Goal: Task Accomplishment & Management: Manage account settings

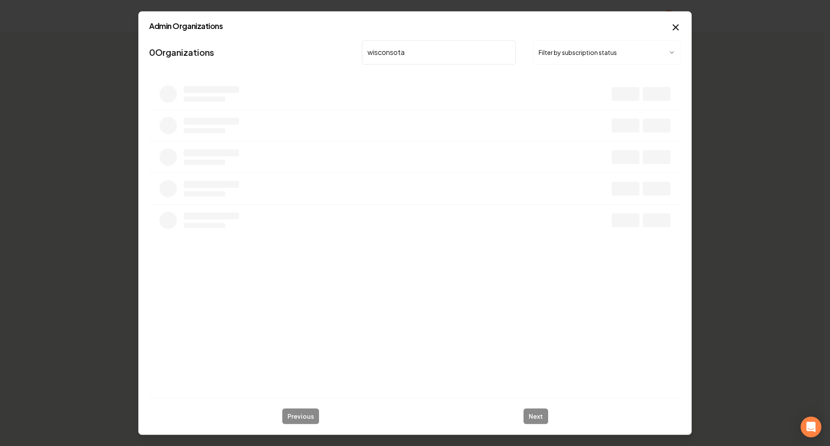
type input "wisconsota"
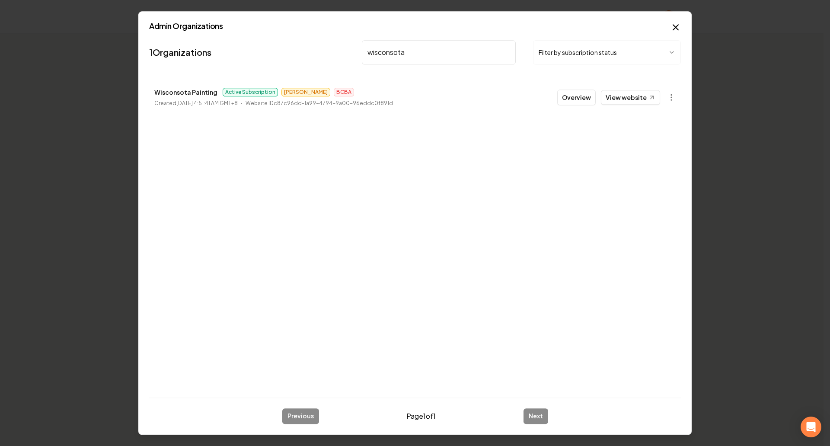
click at [583, 99] on button "Overview" at bounding box center [576, 97] width 38 height 16
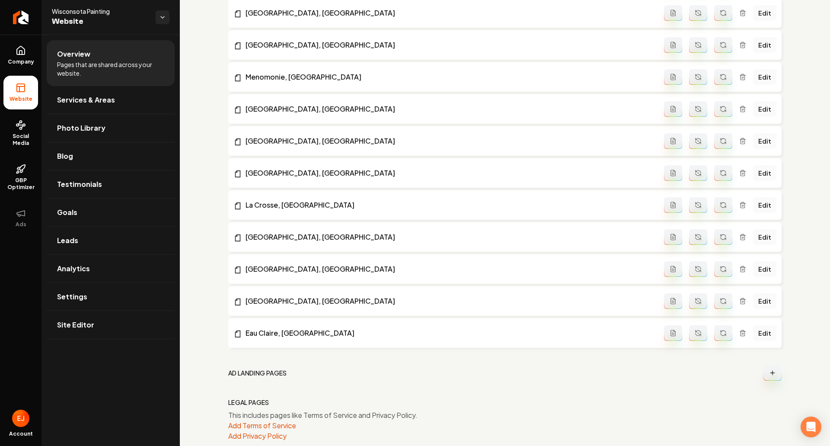
scroll to position [753, 0]
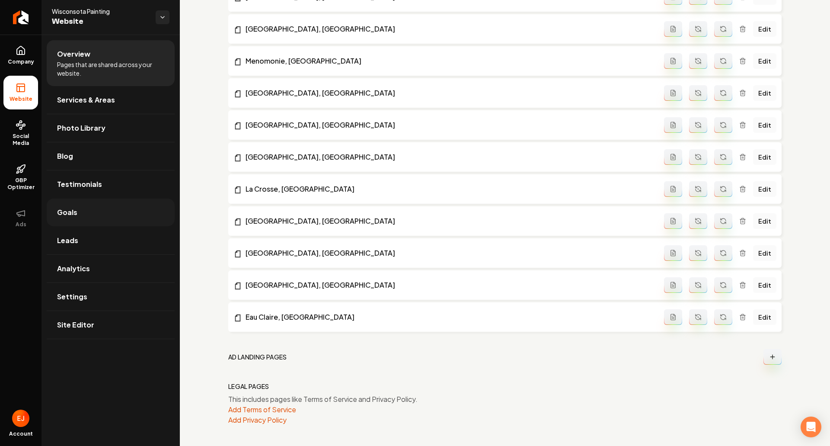
click at [89, 217] on link "Goals" at bounding box center [111, 212] width 128 height 28
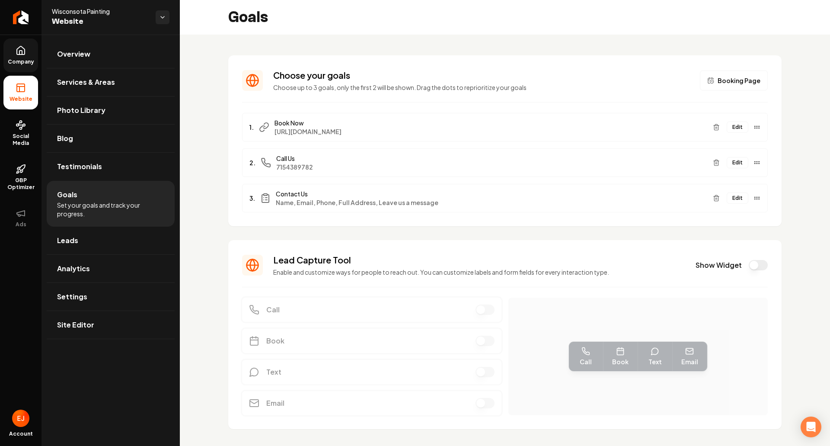
click at [26, 47] on link "Company" at bounding box center [20, 55] width 35 height 34
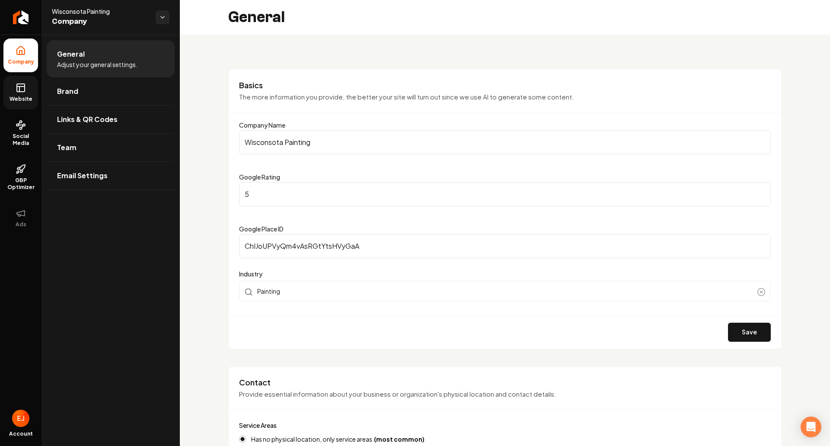
click at [22, 101] on span "Website" at bounding box center [21, 99] width 30 height 7
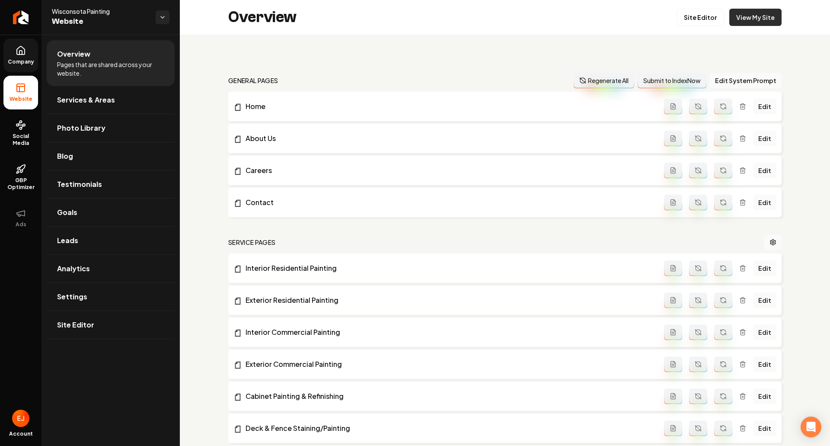
click at [753, 18] on link "View My Site" at bounding box center [755, 17] width 52 height 17
click at [81, 295] on span "Settings" at bounding box center [72, 296] width 30 height 10
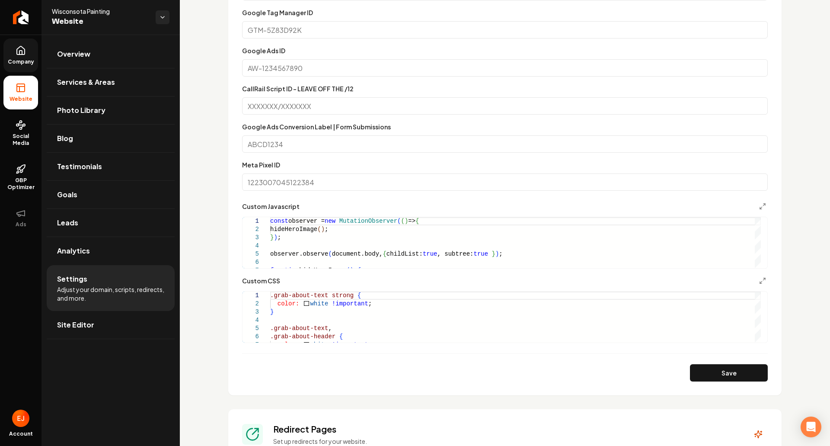
scroll to position [552, 0]
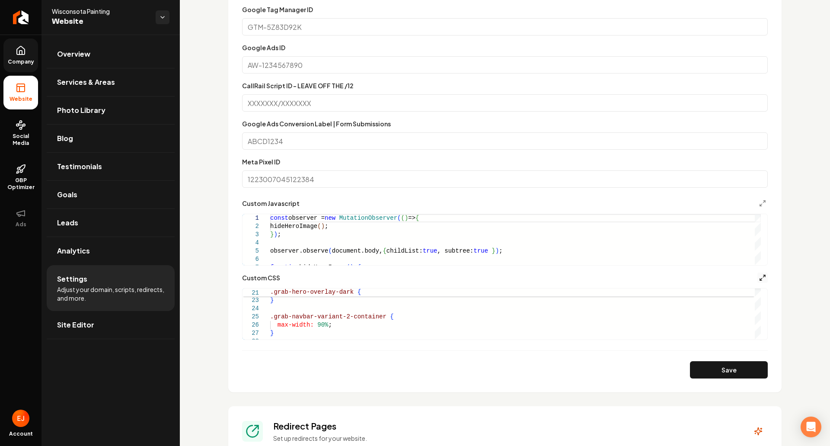
click at [759, 281] on icon "Main content area" at bounding box center [762, 277] width 7 height 7
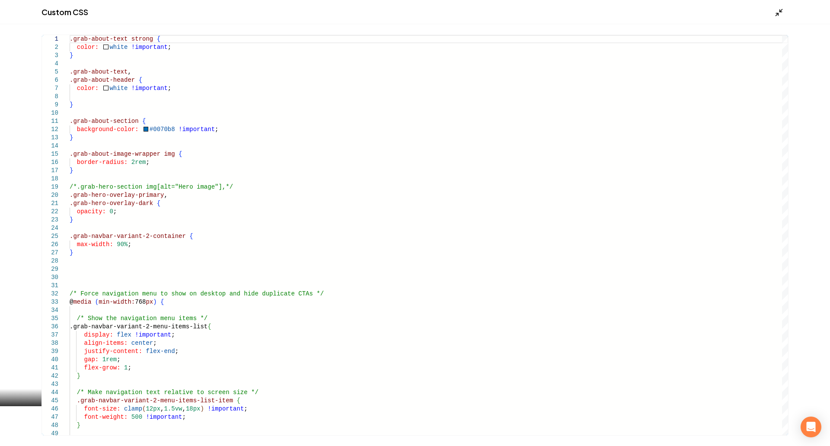
click at [782, 8] on icon "Main content area" at bounding box center [779, 12] width 9 height 9
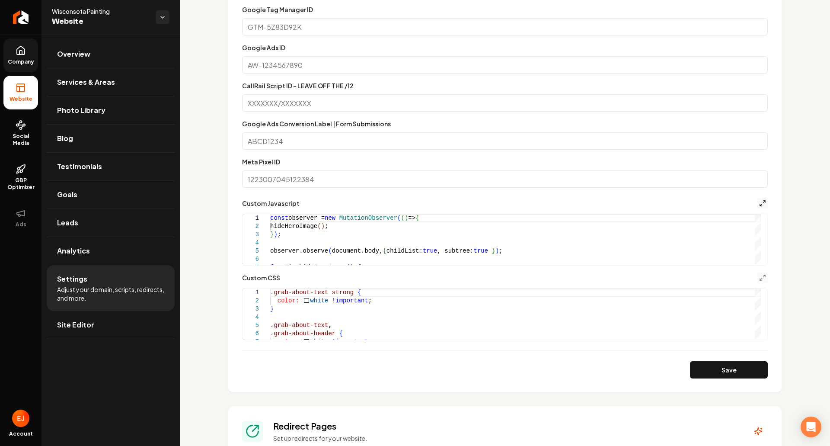
click at [759, 202] on icon "Main content area" at bounding box center [762, 203] width 7 height 7
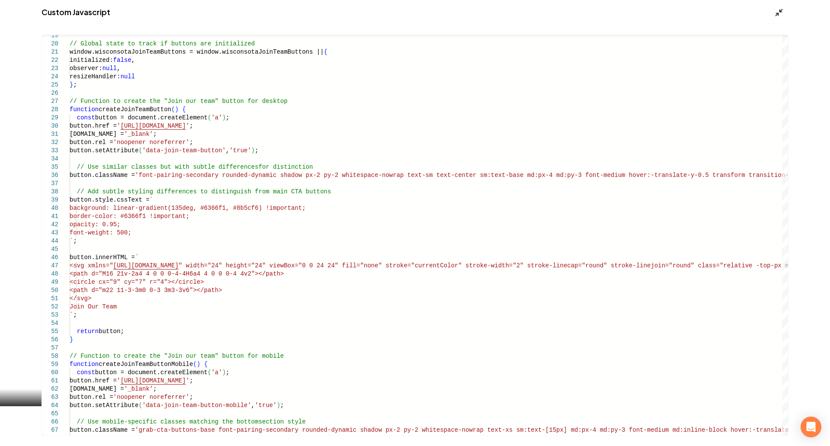
click at [777, 12] on icon "Main content area" at bounding box center [779, 12] width 9 height 9
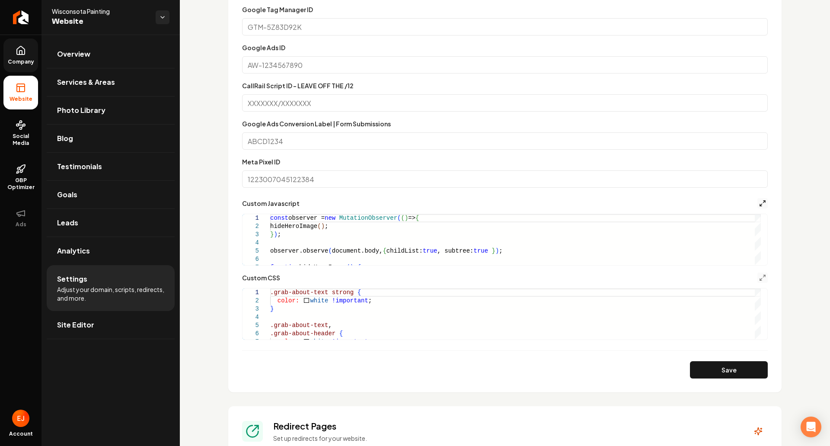
click at [759, 203] on icon "Main content area" at bounding box center [762, 203] width 7 height 7
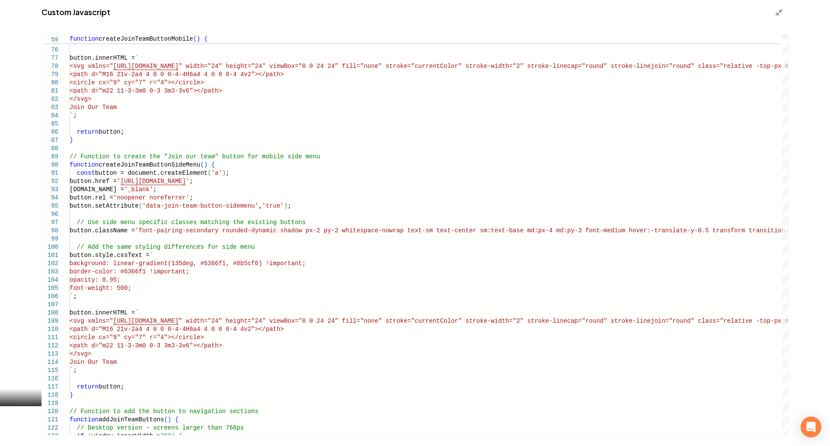
click at [778, 6] on div "Custom Javascript" at bounding box center [415, 12] width 830 height 24
click at [778, 11] on icon "Main content area" at bounding box center [779, 12] width 9 height 9
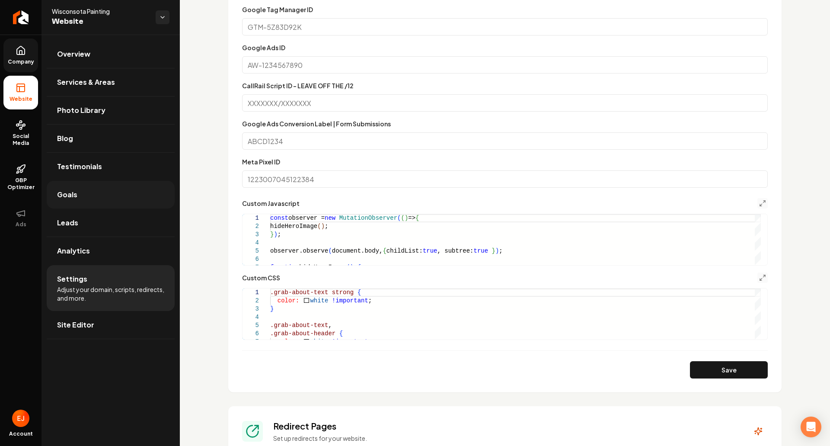
click at [91, 198] on link "Goals" at bounding box center [111, 195] width 128 height 28
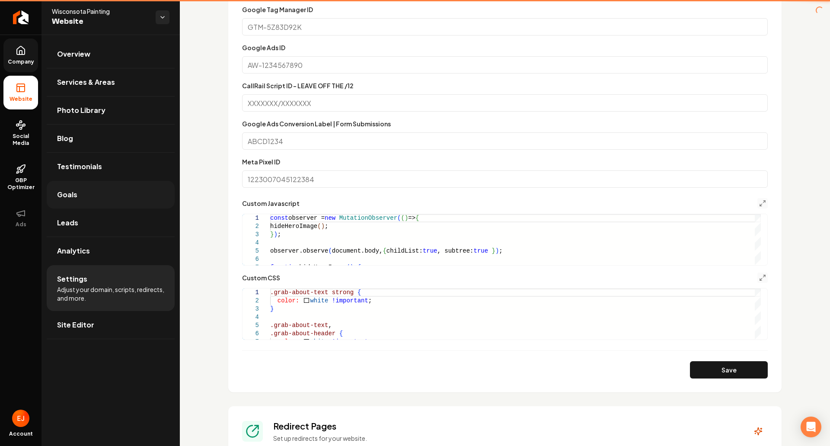
scroll to position [18, 0]
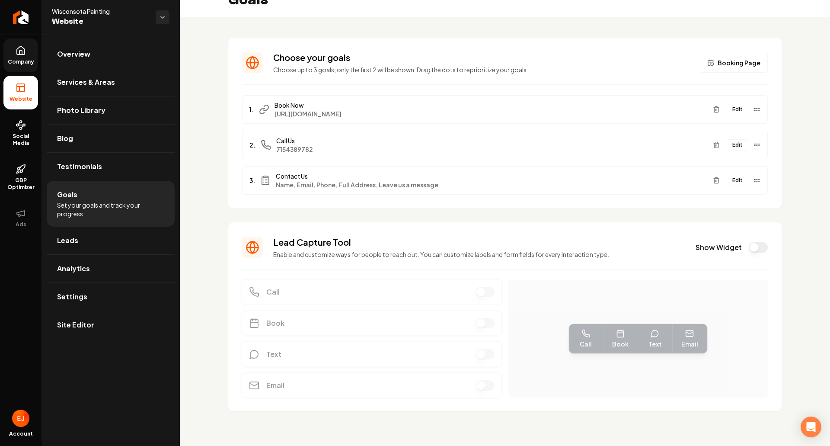
click at [728, 175] on button "Edit" at bounding box center [738, 180] width 22 height 11
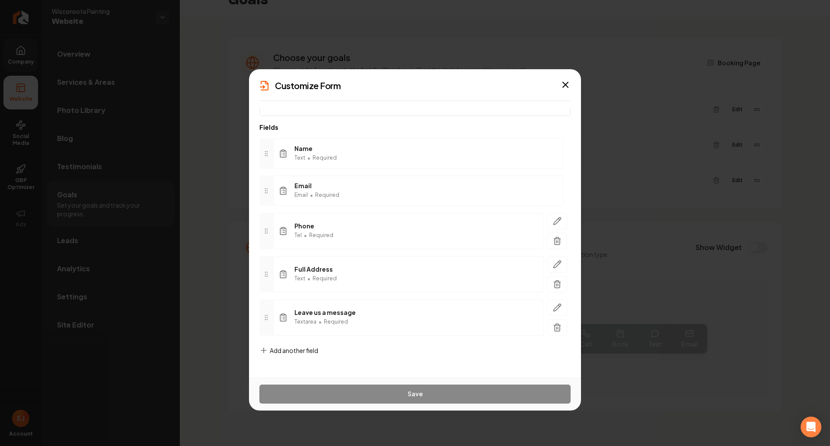
scroll to position [0, 0]
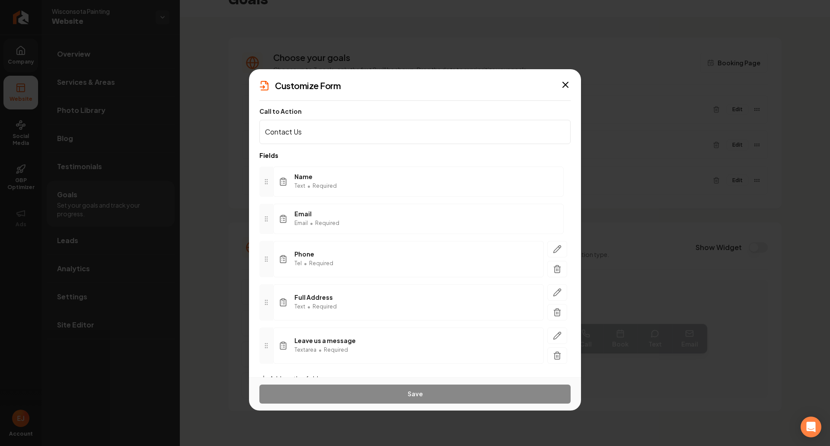
click at [566, 90] on div "Customize Form" at bounding box center [415, 86] width 332 height 12
click at [566, 81] on icon "button" at bounding box center [565, 85] width 10 height 10
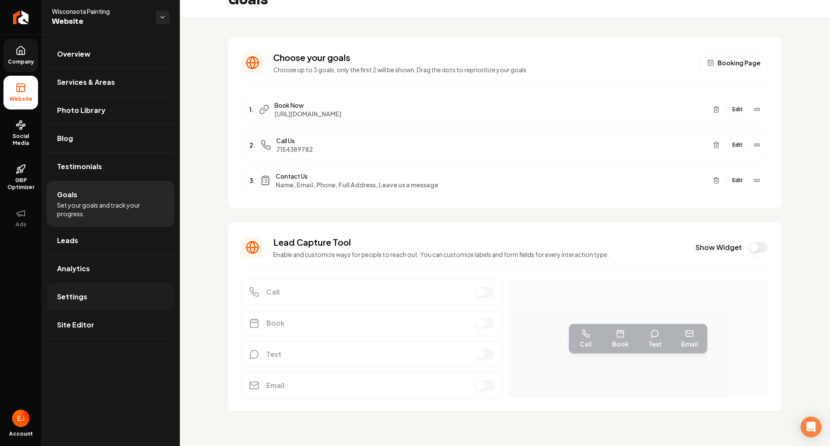
click at [74, 306] on link "Settings" at bounding box center [111, 297] width 128 height 28
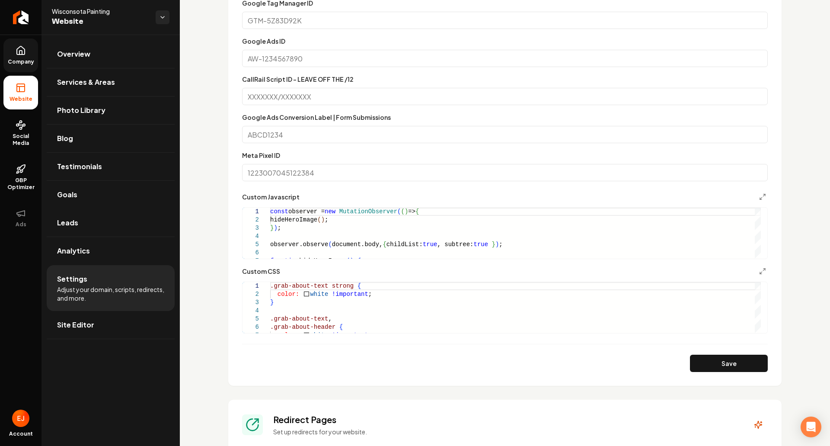
scroll to position [562, 0]
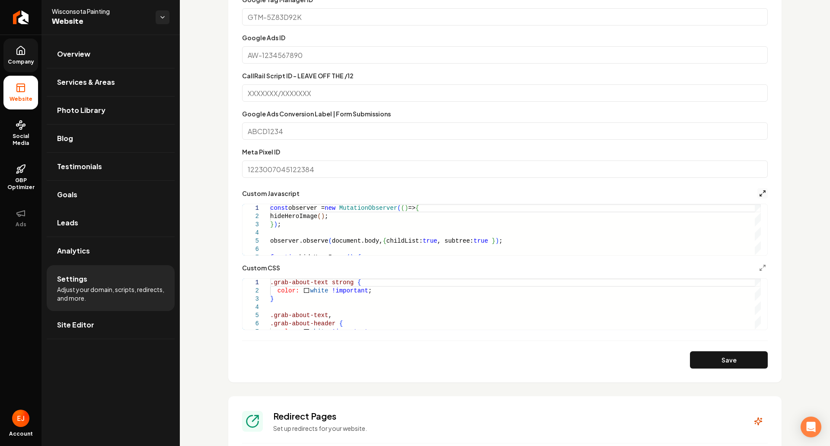
click at [759, 192] on icon "Main content area" at bounding box center [762, 193] width 7 height 7
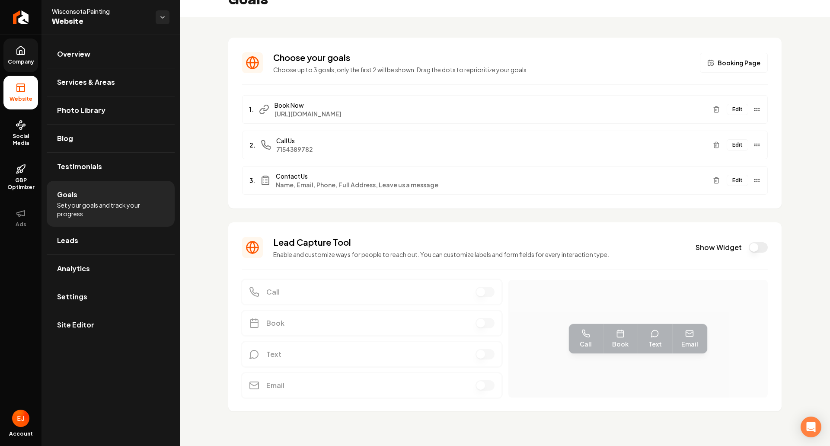
scroll to position [18, 0]
click at [82, 302] on link "Settings" at bounding box center [111, 297] width 128 height 28
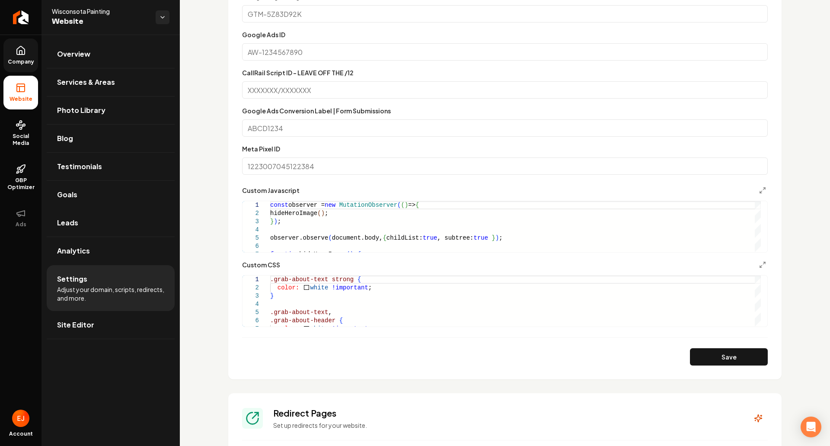
scroll to position [692, 0]
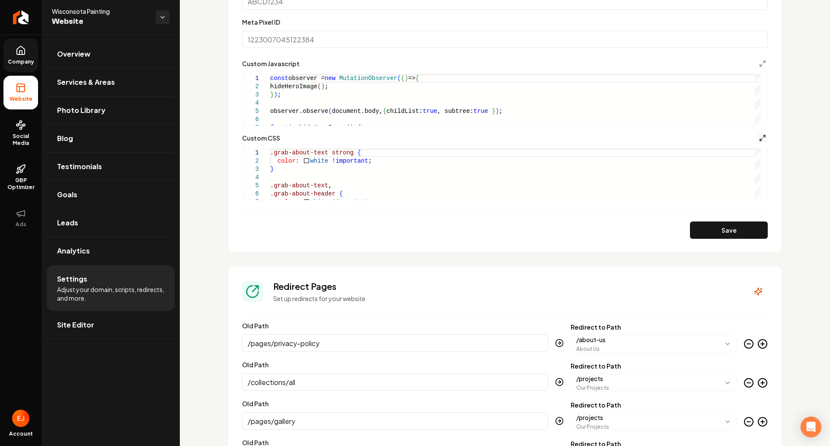
click at [763, 137] on line "Main content area" at bounding box center [764, 136] width 2 height 2
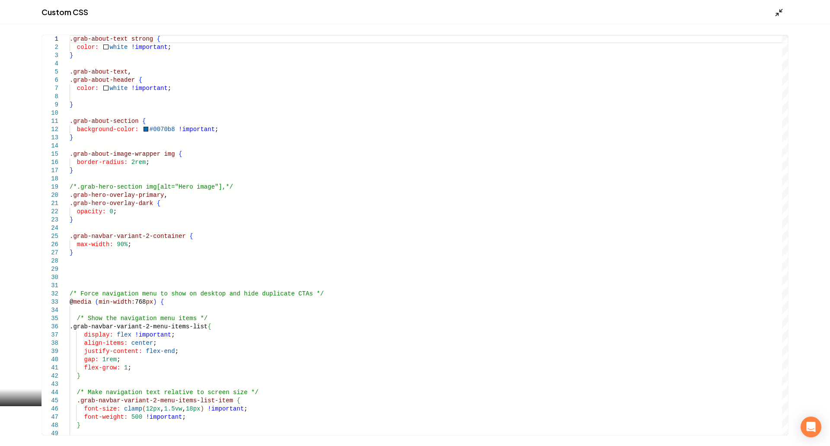
click at [781, 12] on polyline "Main content area" at bounding box center [781, 11] width 2 height 2
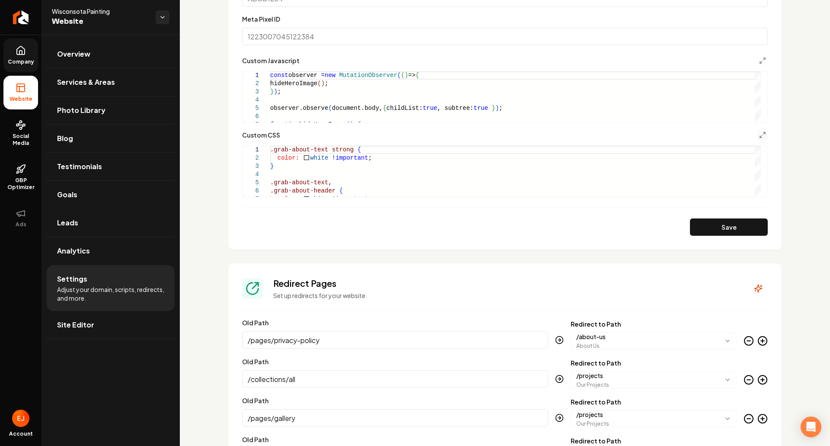
scroll to position [681, 0]
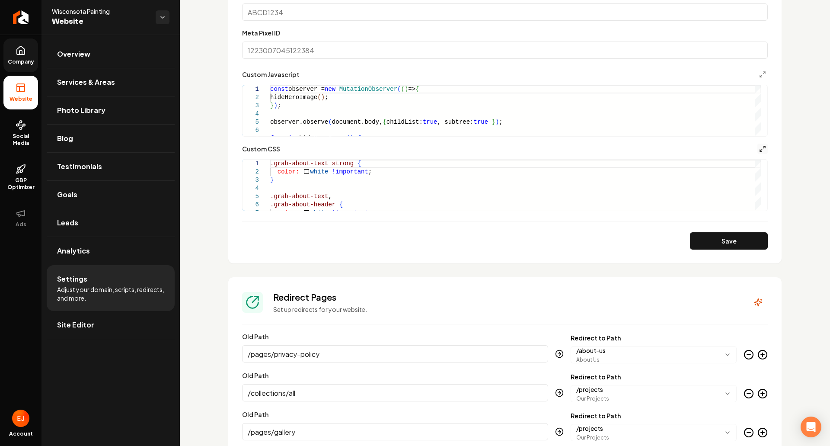
click at [759, 147] on icon "Main content area" at bounding box center [762, 148] width 7 height 7
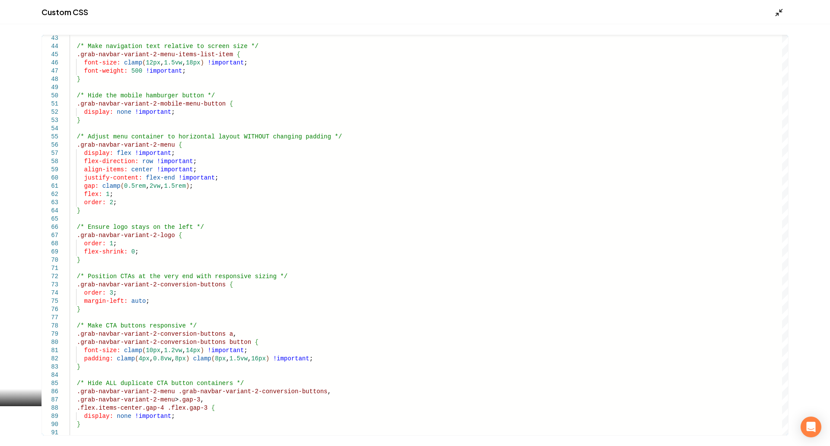
click at [776, 10] on icon "Main content area" at bounding box center [779, 12] width 9 height 9
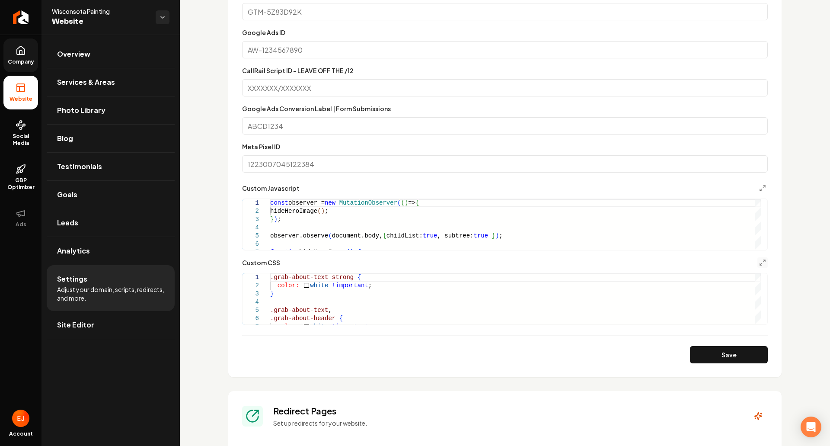
scroll to position [594, 0]
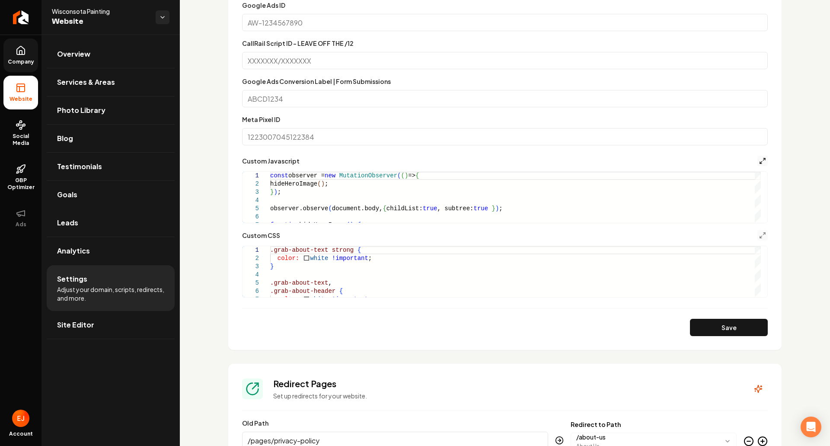
click at [759, 160] on icon "Main content area" at bounding box center [762, 160] width 7 height 7
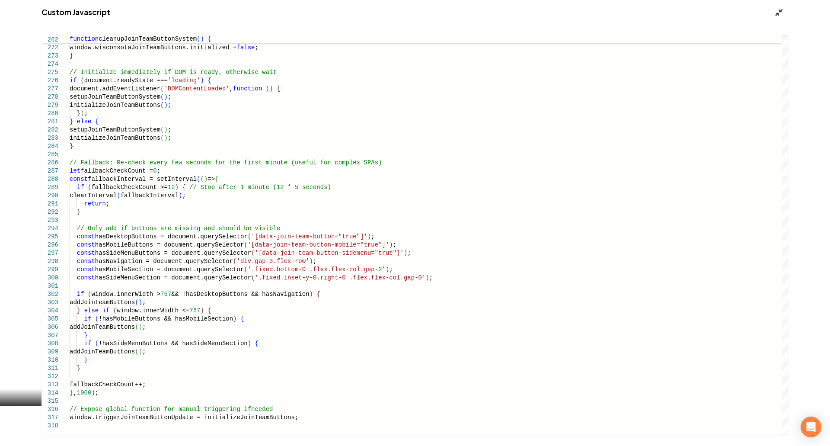
click at [776, 14] on icon "Main content area" at bounding box center [779, 12] width 9 height 9
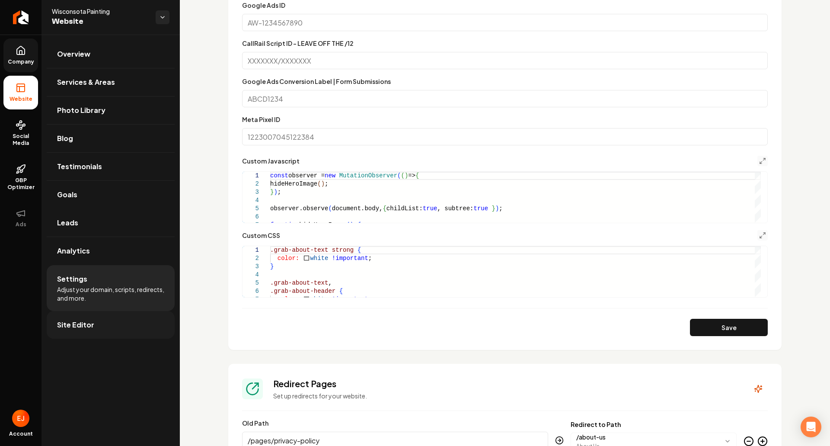
click at [93, 326] on link "Site Editor" at bounding box center [111, 325] width 128 height 28
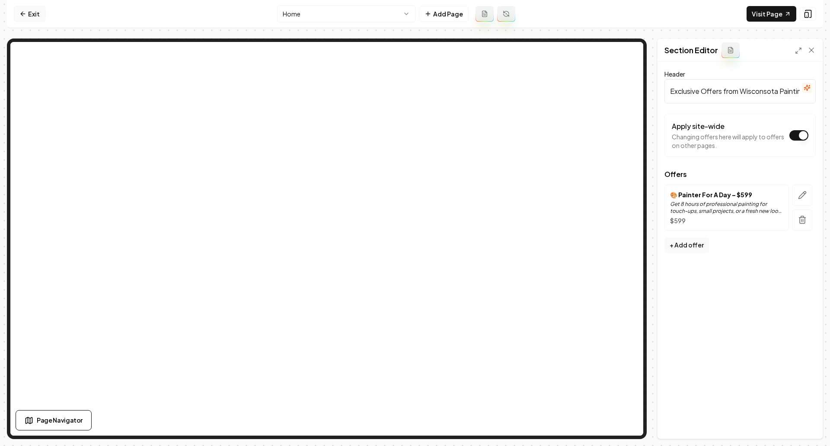
click at [39, 13] on link "Exit" at bounding box center [30, 14] width 32 height 16
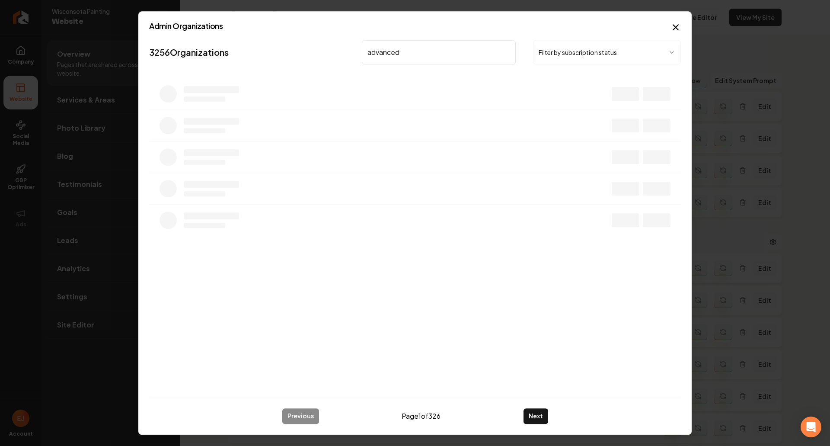
type input "advanced"
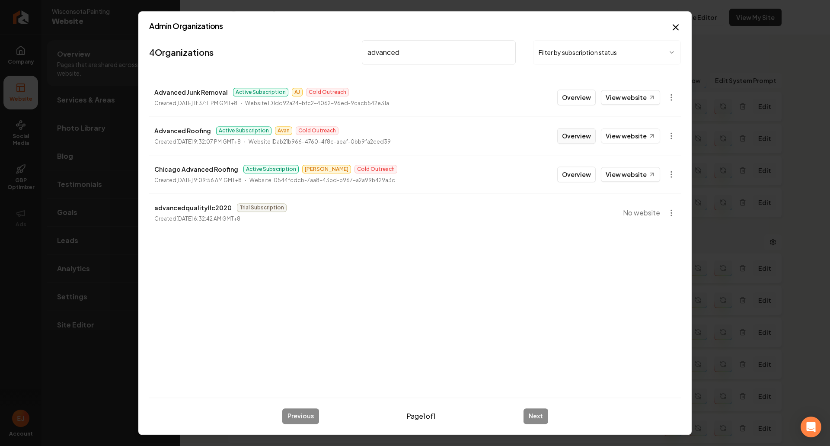
click at [576, 140] on button "Overview" at bounding box center [576, 136] width 38 height 16
